Goal: Task Accomplishment & Management: Use online tool/utility

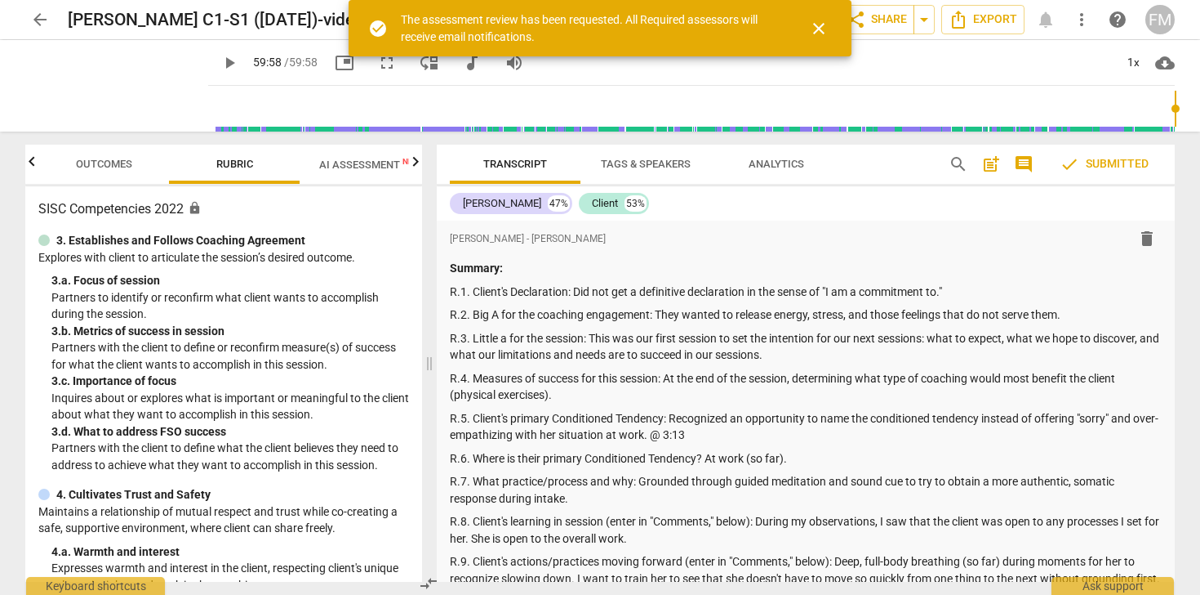
scroll to position [1133, 0]
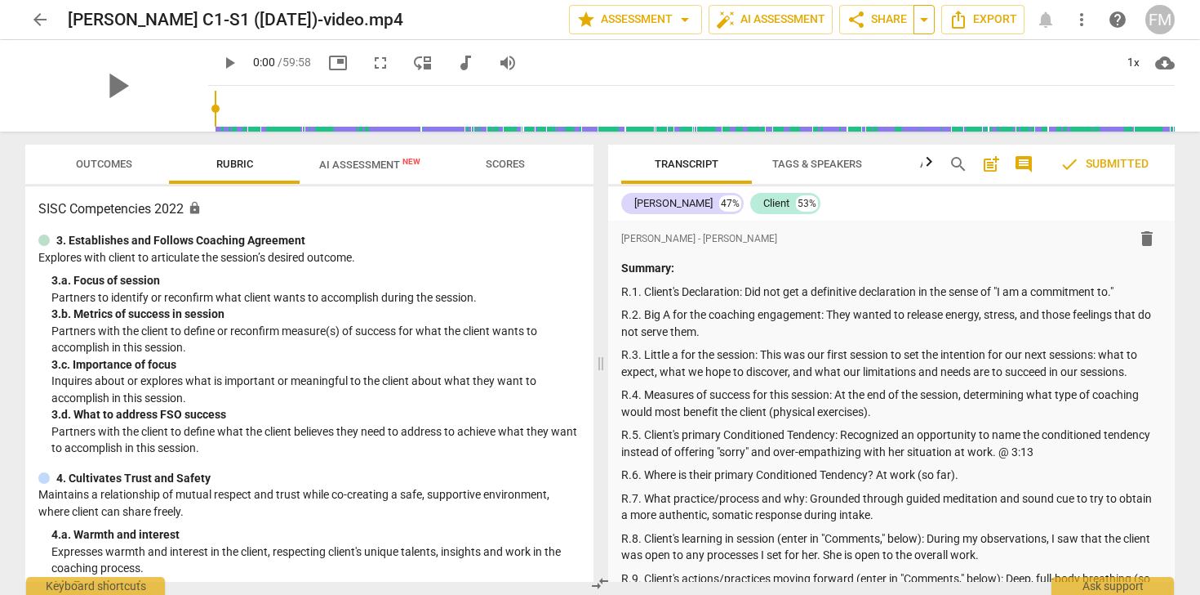
click at [927, 24] on span "arrow_drop_down" at bounding box center [925, 20] width 20 height 20
click at [866, 78] on span "Shared with 1 user" at bounding box center [859, 81] width 86 height 15
click at [880, 20] on span "share Share" at bounding box center [877, 20] width 60 height 20
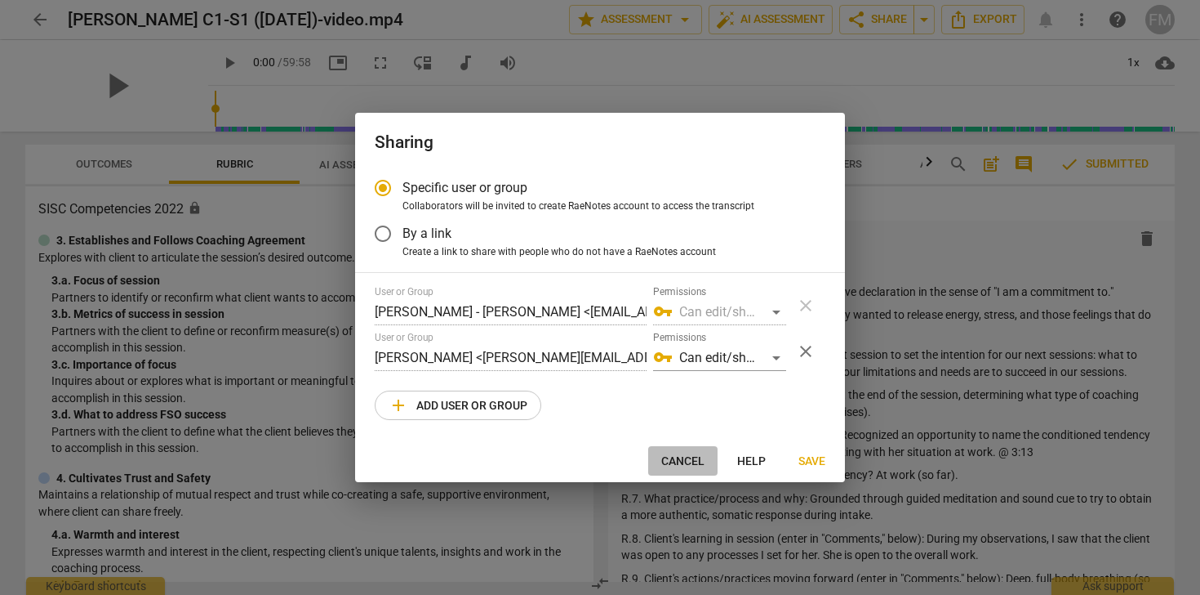
click at [687, 456] on span "Cancel" at bounding box center [682, 461] width 43 height 16
radio input "false"
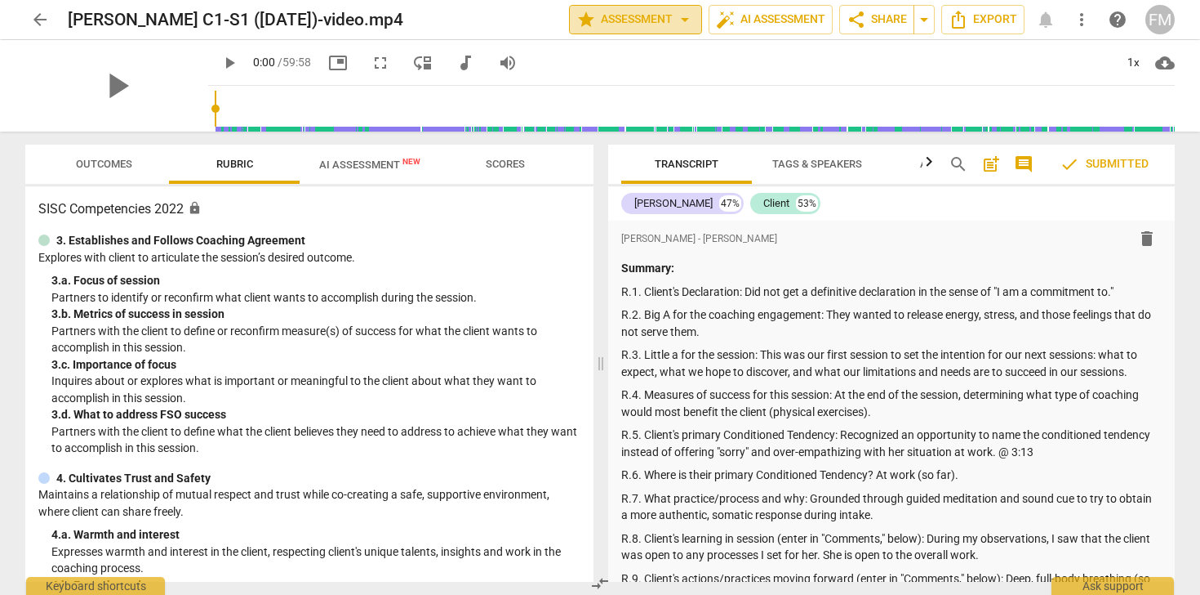
click at [638, 18] on span "star Assessment arrow_drop_down" at bounding box center [636, 20] width 118 height 20
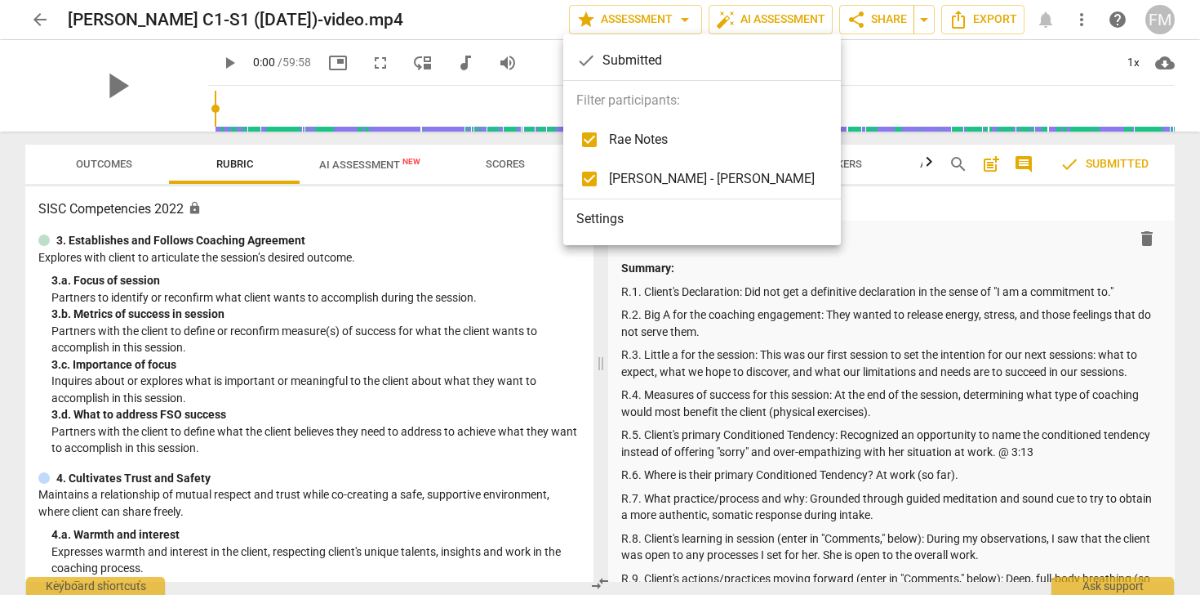
click at [617, 220] on li "Settings" at bounding box center [702, 218] width 278 height 39
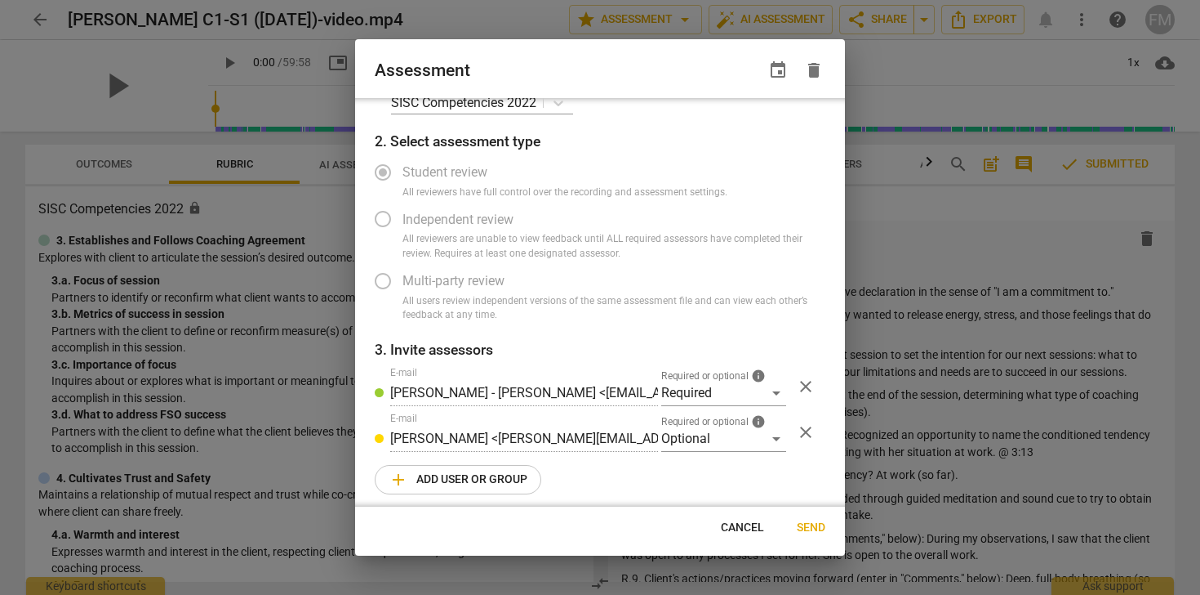
scroll to position [42, 0]
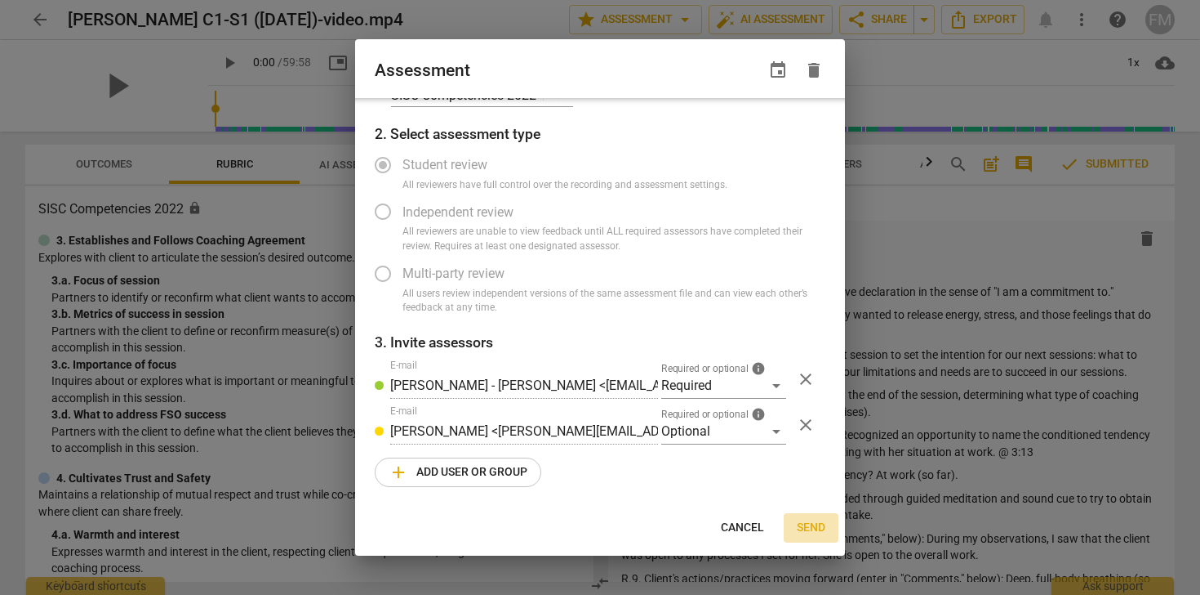
click at [807, 524] on span "Send" at bounding box center [811, 527] width 29 height 16
radio input "false"
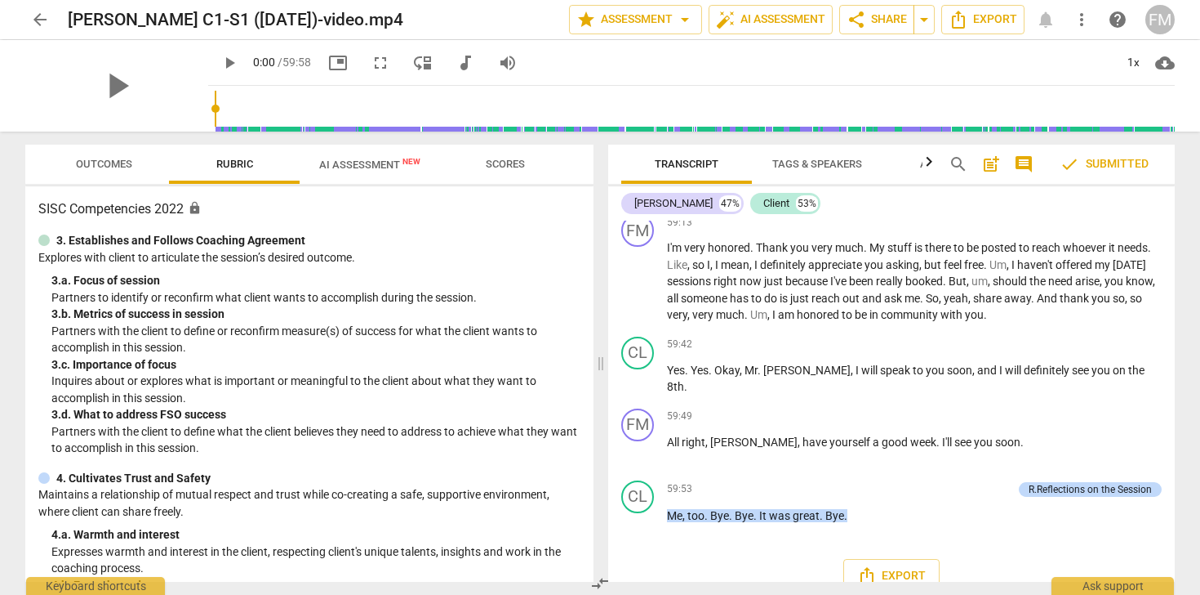
scroll to position [18466, 0]
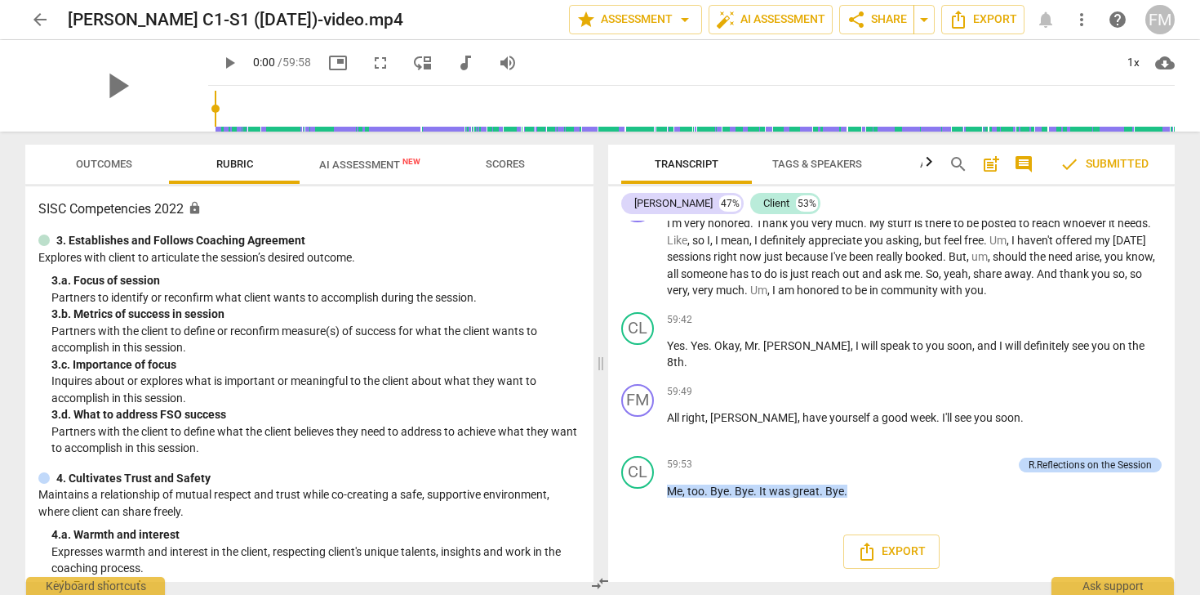
click at [505, 163] on span "Scores" at bounding box center [505, 164] width 39 height 12
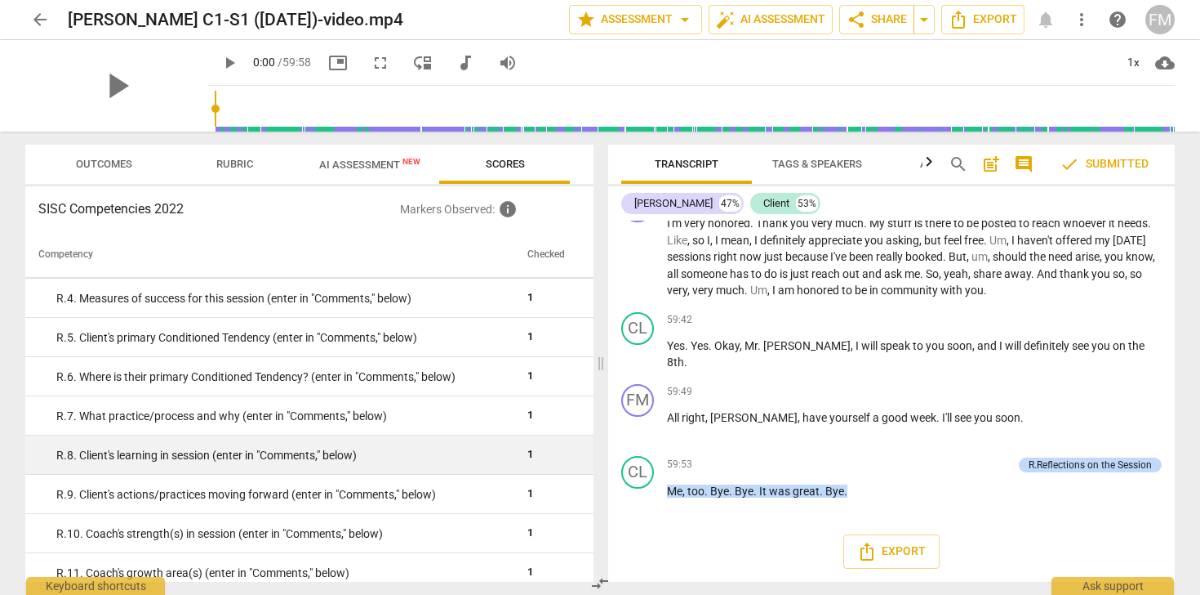
scroll to position [3342, 0]
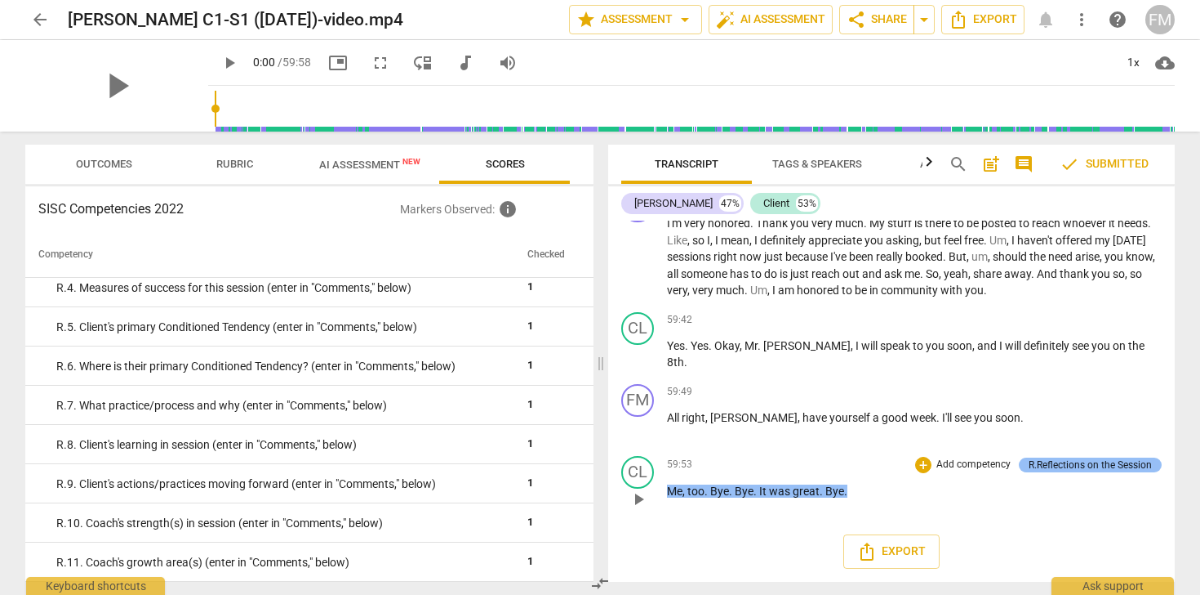
click at [1082, 466] on div "R.Reflections on the Session" at bounding box center [1090, 464] width 123 height 15
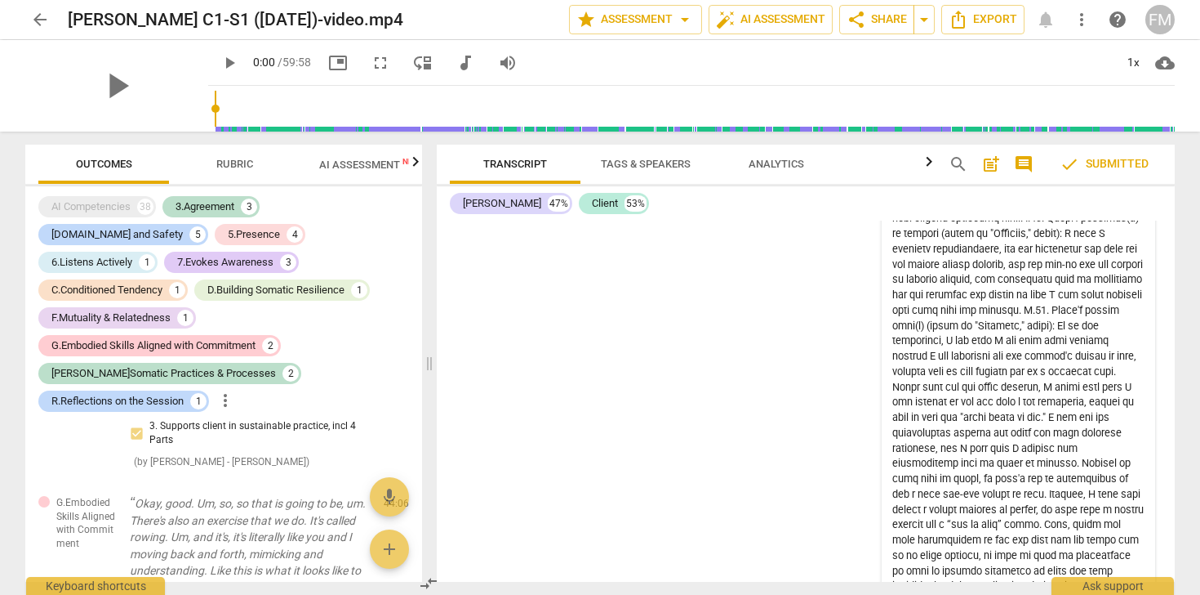
scroll to position [22000, 0]
